Goal: Task Accomplishment & Management: Complete application form

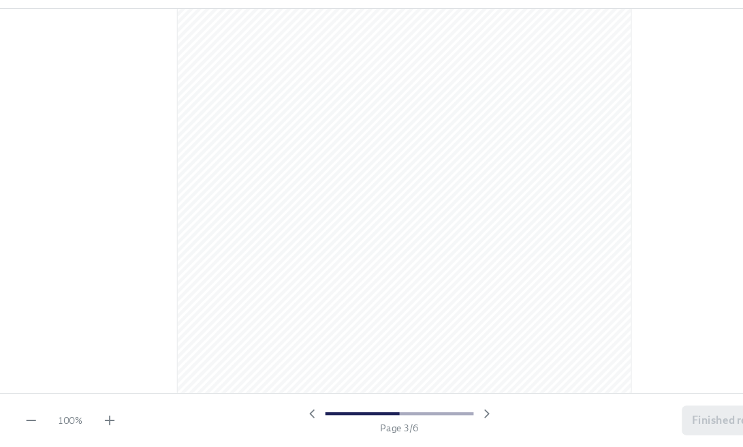
scroll to position [2967, 0]
click at [646, 416] on span "Finished reading" at bounding box center [674, 423] width 76 height 14
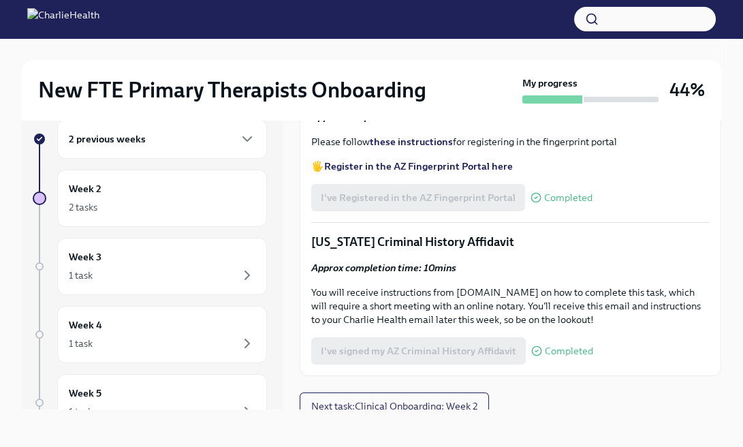
scroll to position [1681, 0]
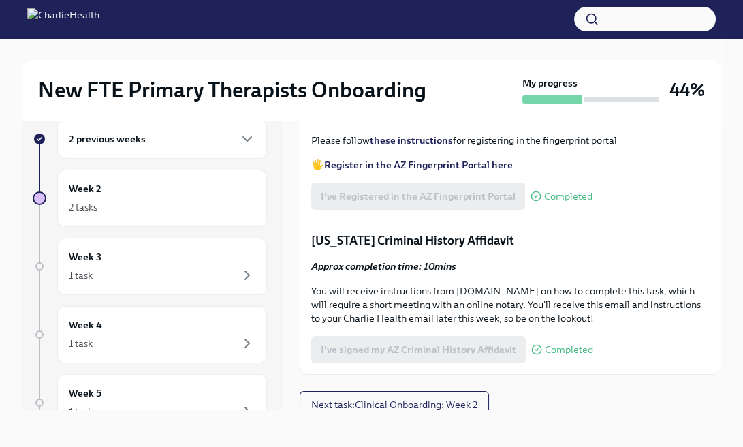
click at [397, 52] on span "I've completed the WA Affiliated Agency Counselor Registration" at bounding box center [464, 46] width 287 height 14
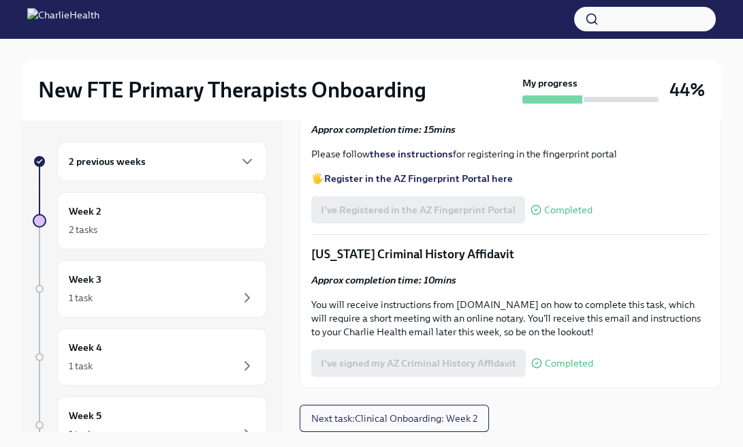
scroll to position [1782, 0]
click at [445, 28] on span "Upload your WA AAC receipt here" at bounding box center [402, 21] width 163 height 14
click at [0, 0] on input "Upload your WA AAC receipt here" at bounding box center [0, 0] width 0 height 0
click at [448, 28] on span "Upload your WA AAC receipt here" at bounding box center [402, 21] width 163 height 14
click at [0, 0] on input "Upload your WA AAC receipt here" at bounding box center [0, 0] width 0 height 0
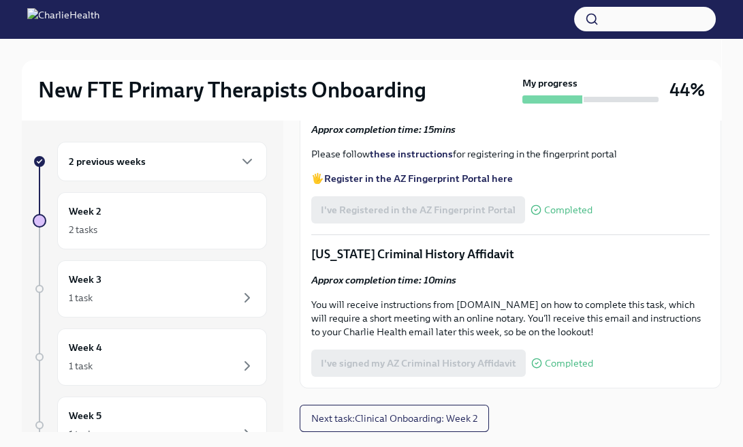
scroll to position [1737, 0]
click at [454, 35] on label "Upload your WA AAC receipt here" at bounding box center [402, 20] width 183 height 27
click at [0, 0] on input "Upload your WA AAC receipt here" at bounding box center [0, 0] width 0 height 0
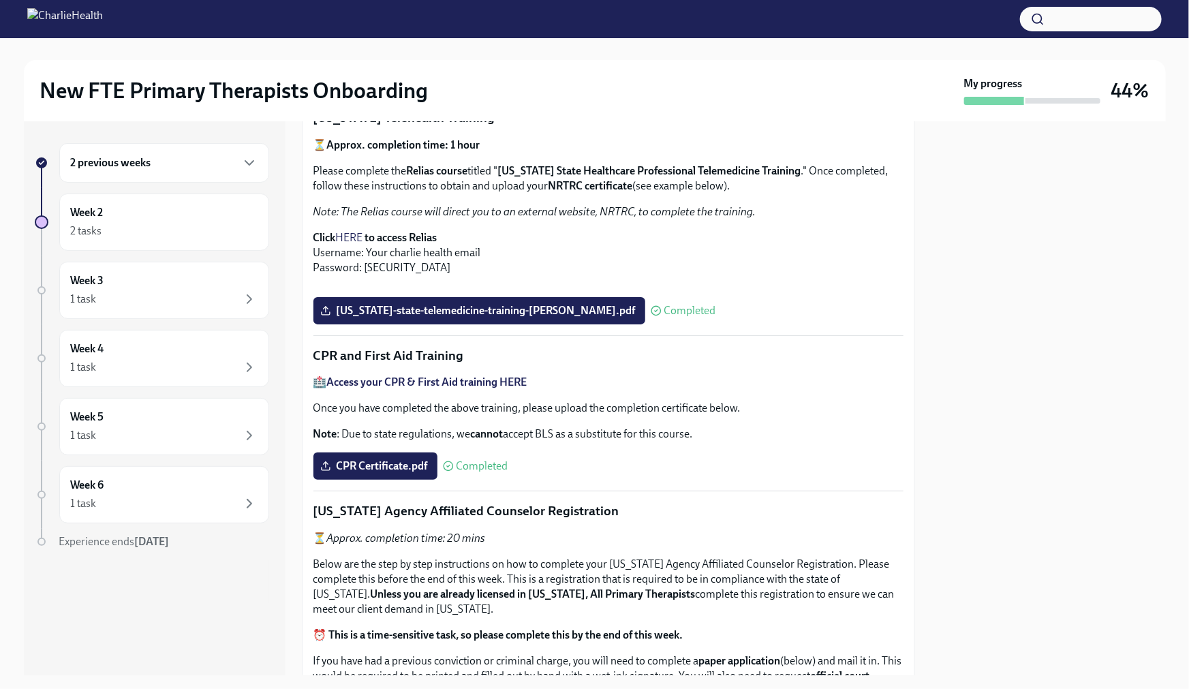
scroll to position [0, 0]
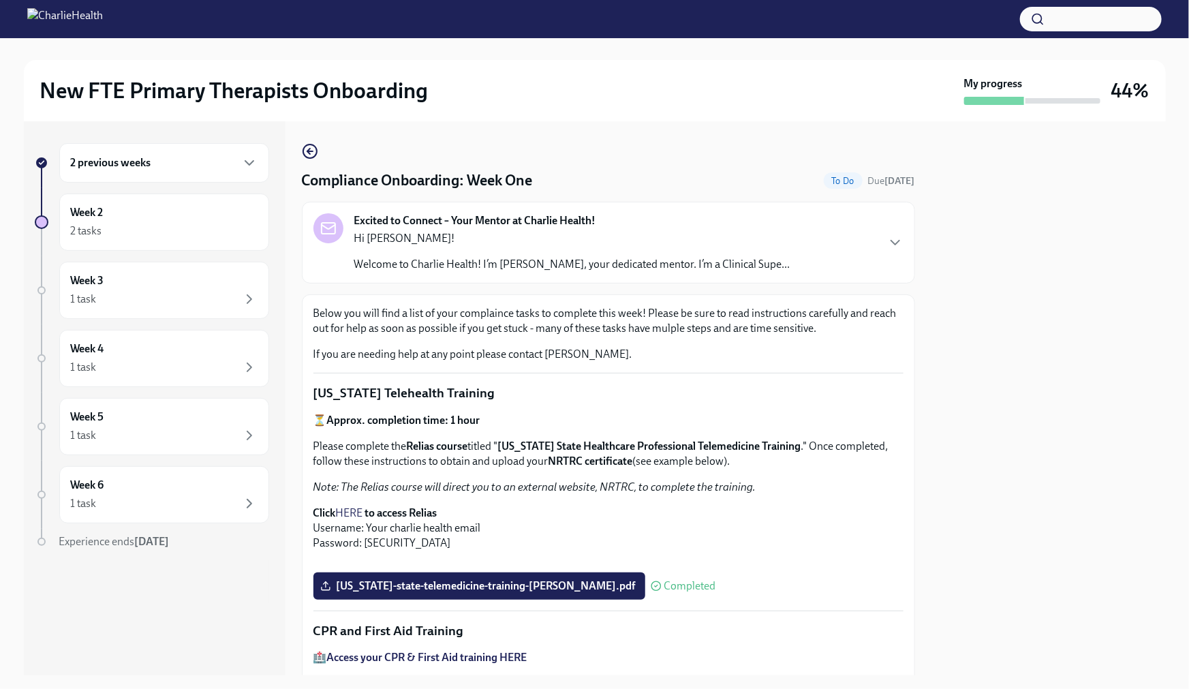
click at [362, 238] on p "Hi [PERSON_NAME]!" at bounding box center [572, 238] width 436 height 15
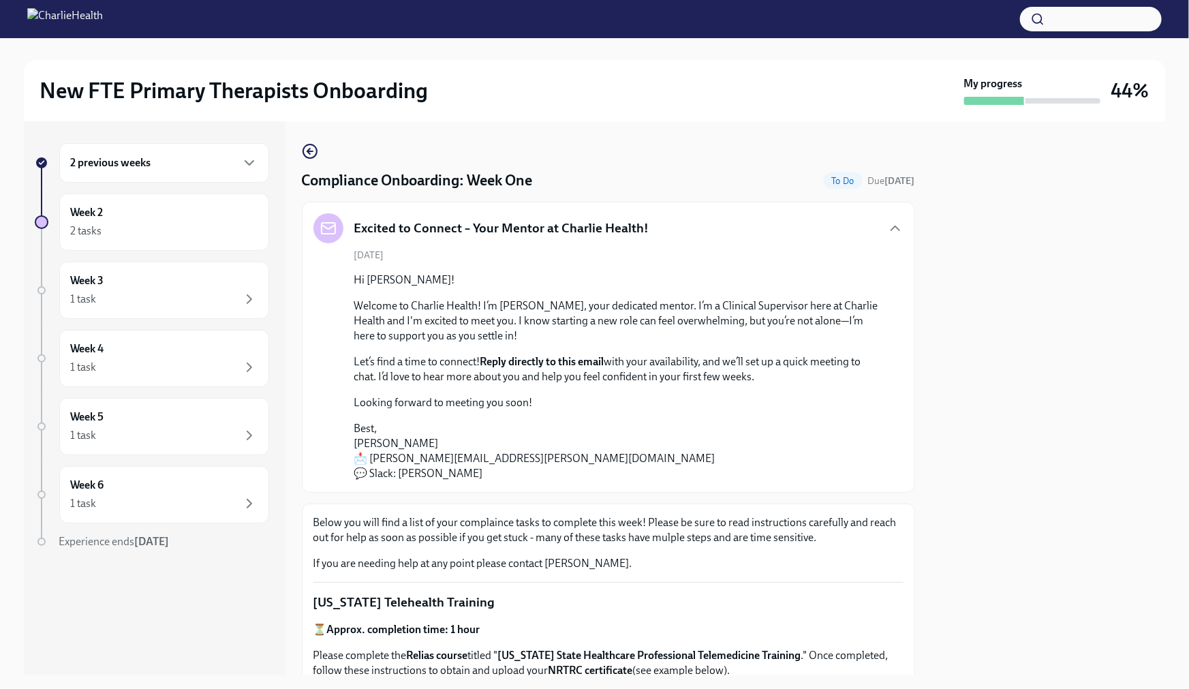
click at [311, 153] on icon "button" at bounding box center [310, 151] width 16 height 16
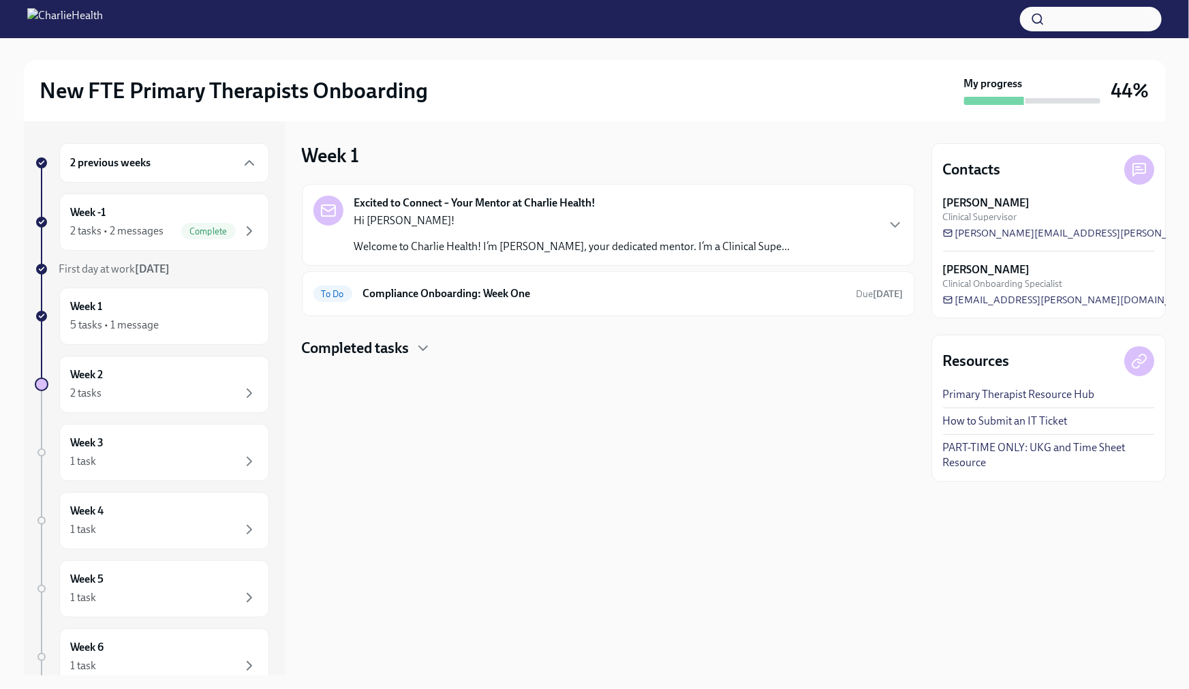
click at [363, 349] on h4 "Completed tasks" at bounding box center [356, 348] width 108 height 20
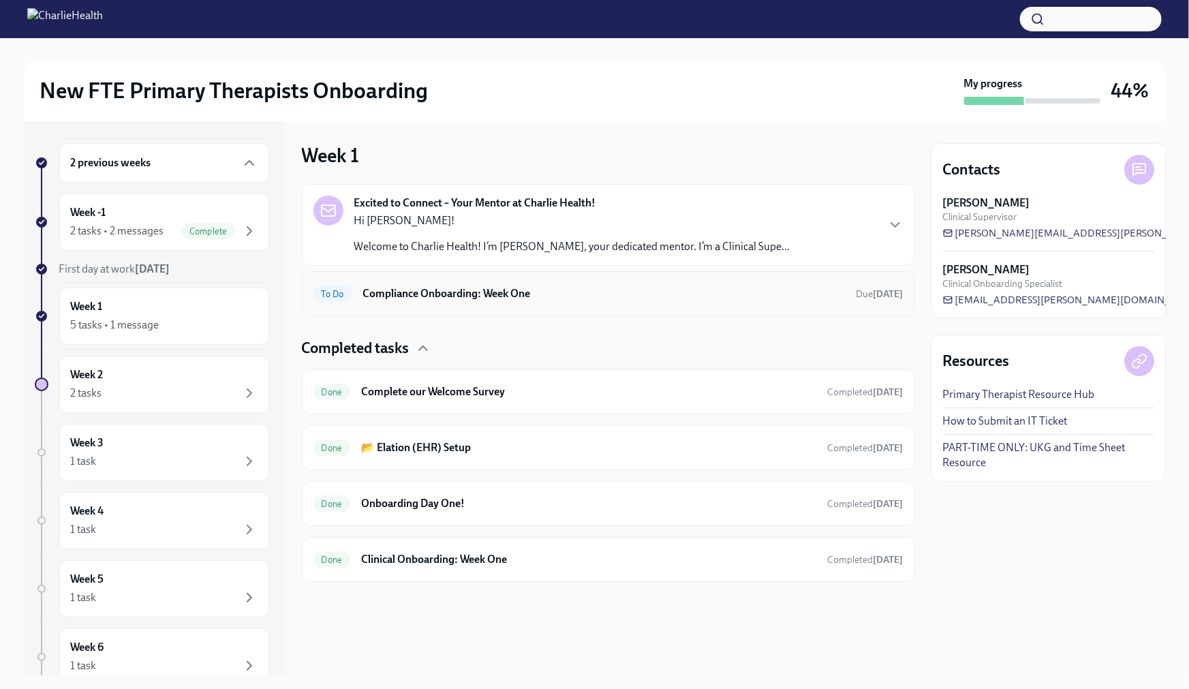
click at [490, 296] on h6 "Compliance Onboarding: Week One" at bounding box center [604, 293] width 482 height 15
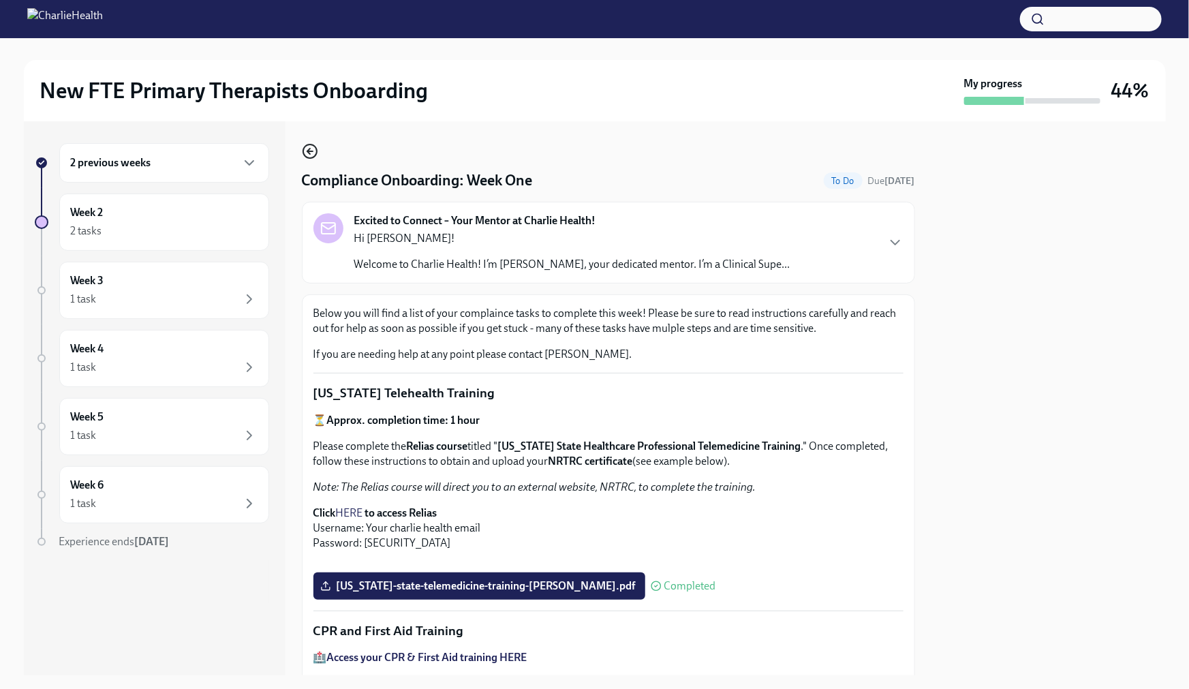
click at [312, 146] on icon "button" at bounding box center [310, 151] width 16 height 16
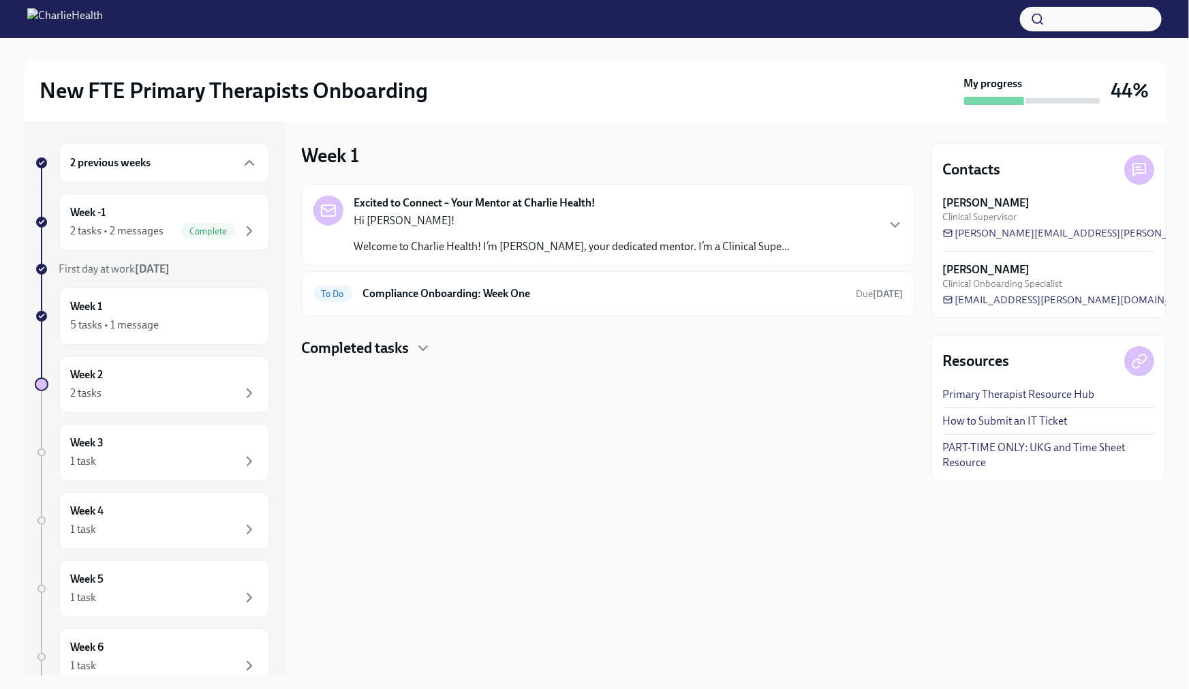
click at [349, 348] on h4 "Completed tasks" at bounding box center [356, 348] width 108 height 20
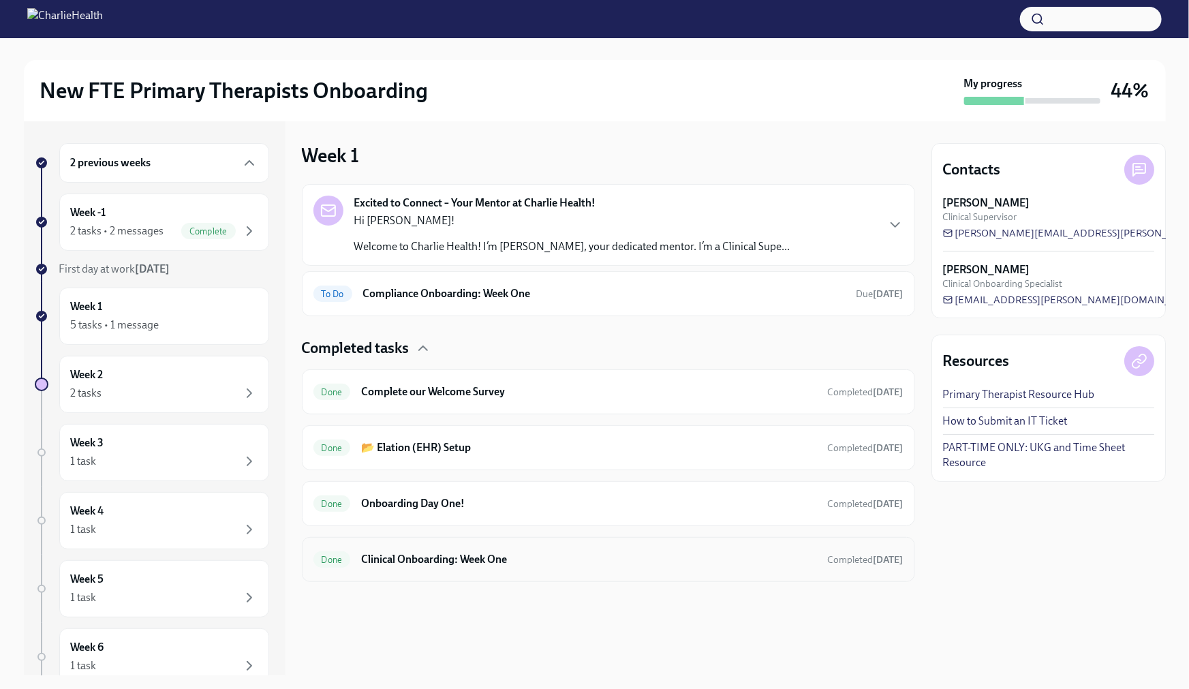
click at [407, 446] on h6 "Clinical Onboarding: Week One" at bounding box center [588, 559] width 455 height 15
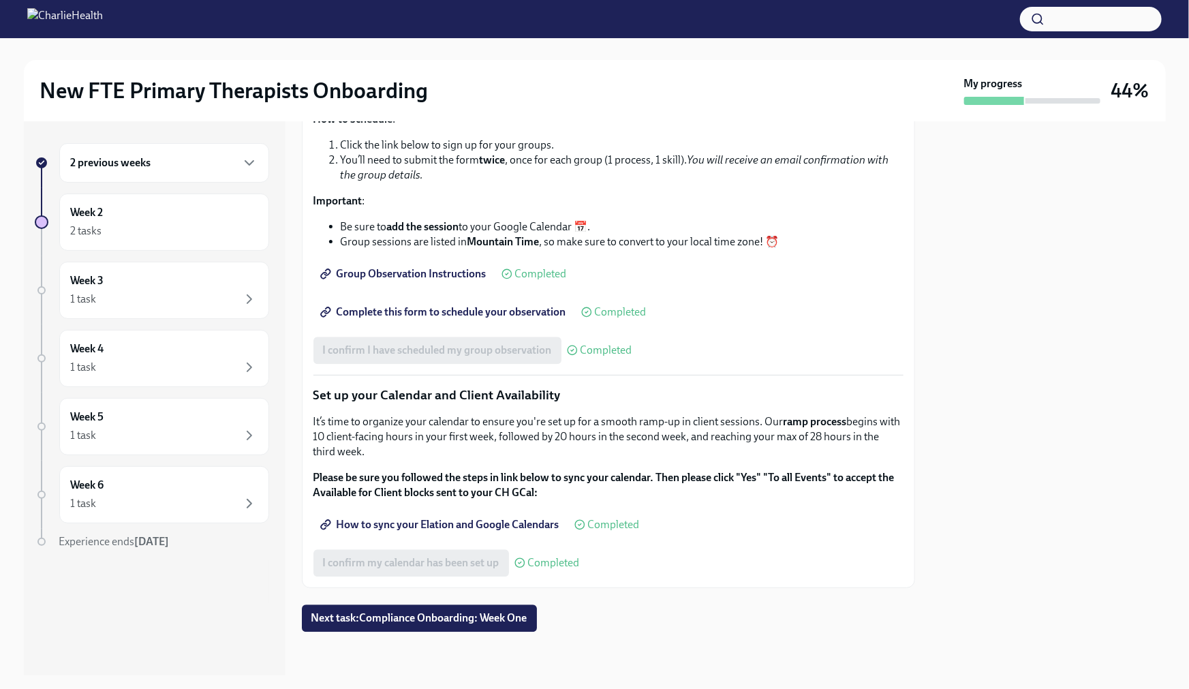
scroll to position [1824, 0]
click at [445, 446] on span "Next task : Compliance Onboarding: Week One" at bounding box center [419, 618] width 216 height 14
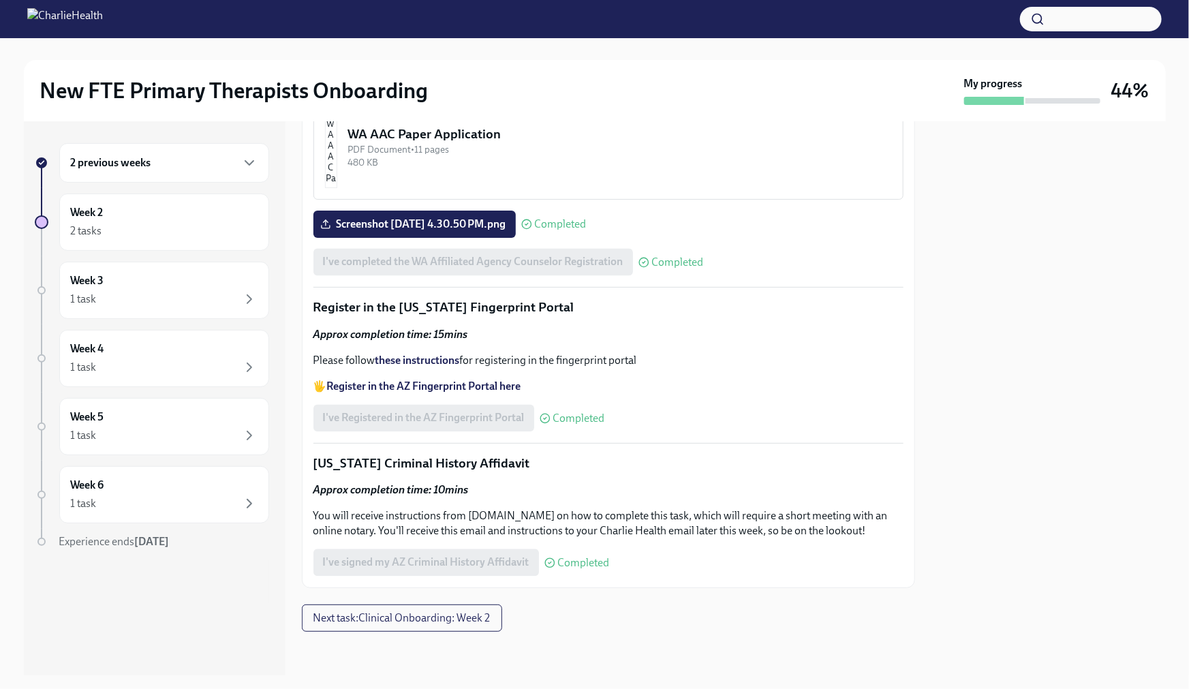
scroll to position [1760, 0]
click at [400, 446] on button "Next task : Clinical Onboarding: Week 2" at bounding box center [402, 617] width 200 height 27
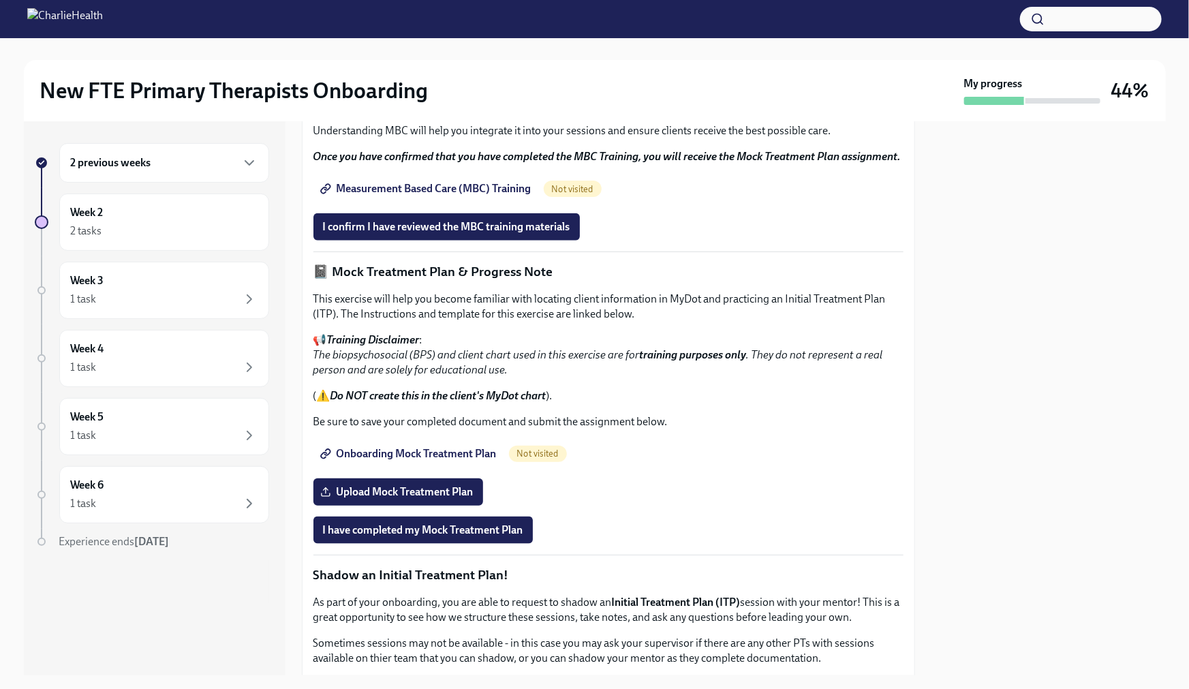
scroll to position [691, 0]
click at [427, 195] on span "Measurement Based Care (MBC) Training" at bounding box center [427, 188] width 208 height 14
